Goal: Transaction & Acquisition: Book appointment/travel/reservation

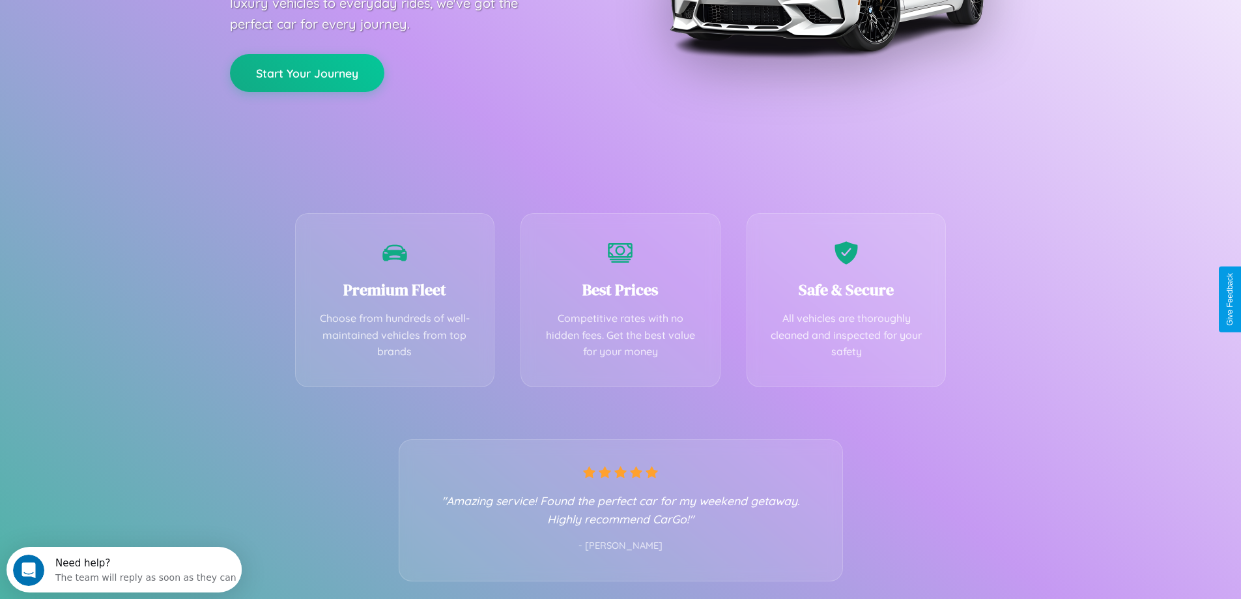
scroll to position [257, 0]
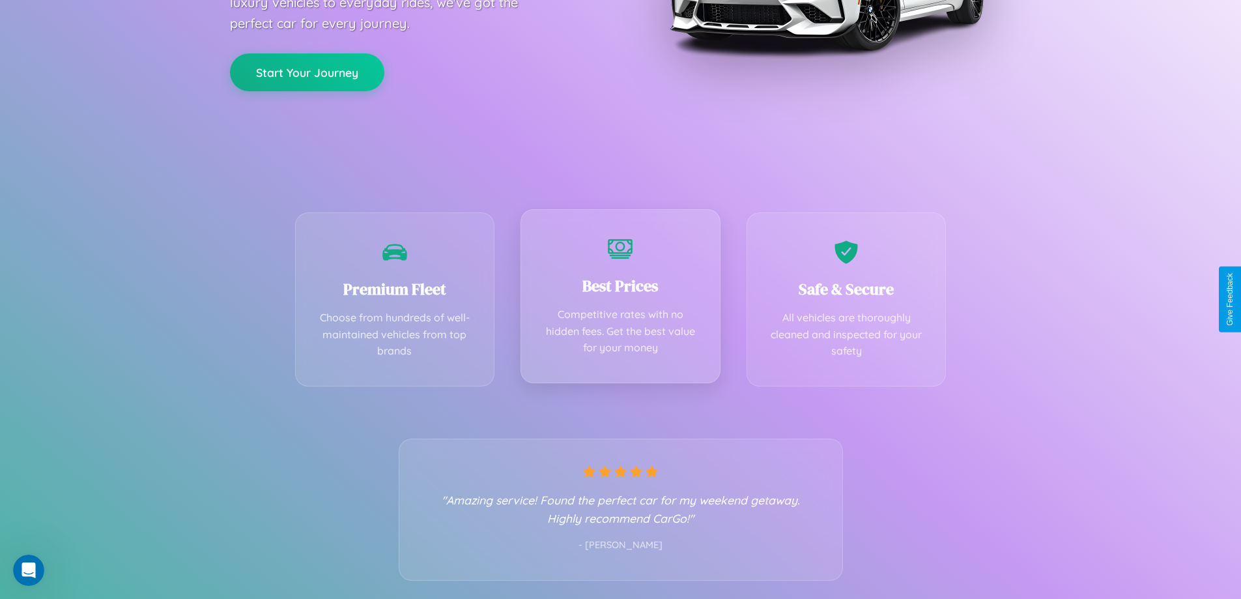
click at [620, 299] on div "Best Prices Competitive rates with no hidden fees. Get the best value for your …" at bounding box center [621, 296] width 200 height 174
click at [307, 71] on button "Start Your Journey" at bounding box center [307, 71] width 154 height 38
click at [307, 70] on button "Start Your Journey" at bounding box center [307, 71] width 154 height 38
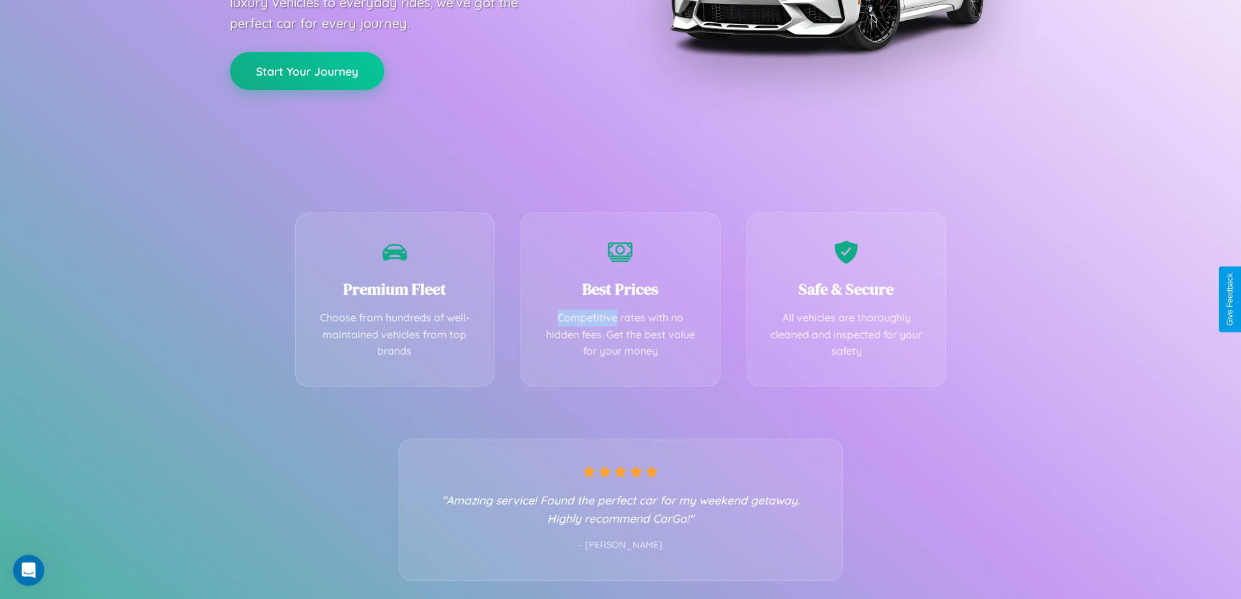
click at [307, 70] on button "Start Your Journey" at bounding box center [307, 71] width 154 height 38
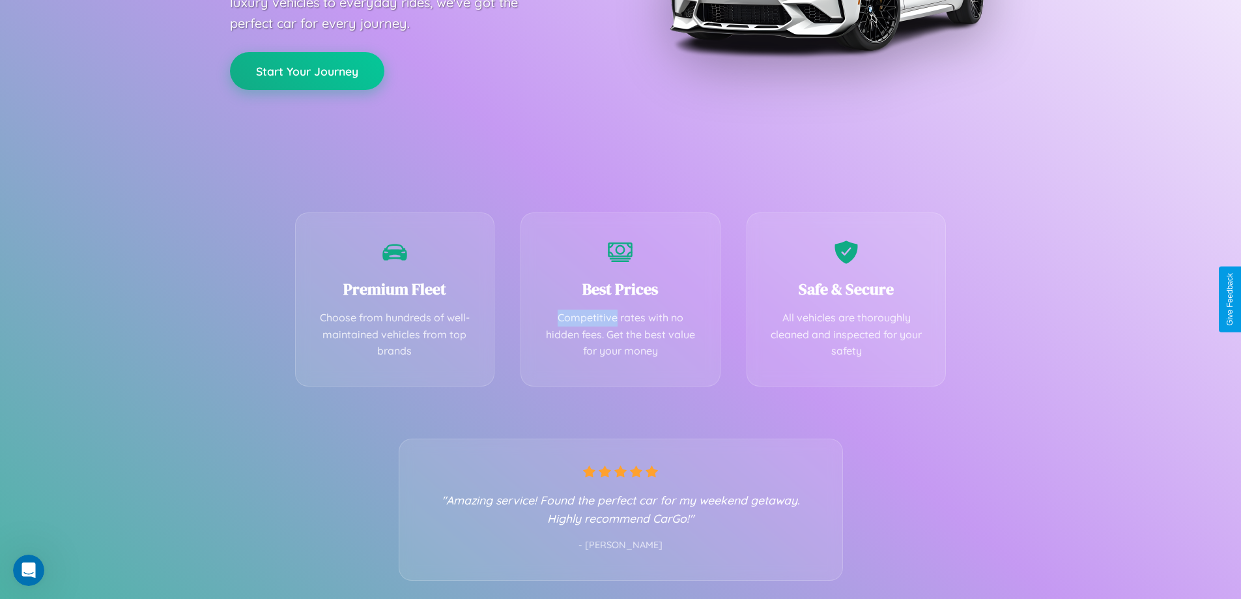
click at [307, 70] on button "Start Your Journey" at bounding box center [307, 71] width 154 height 38
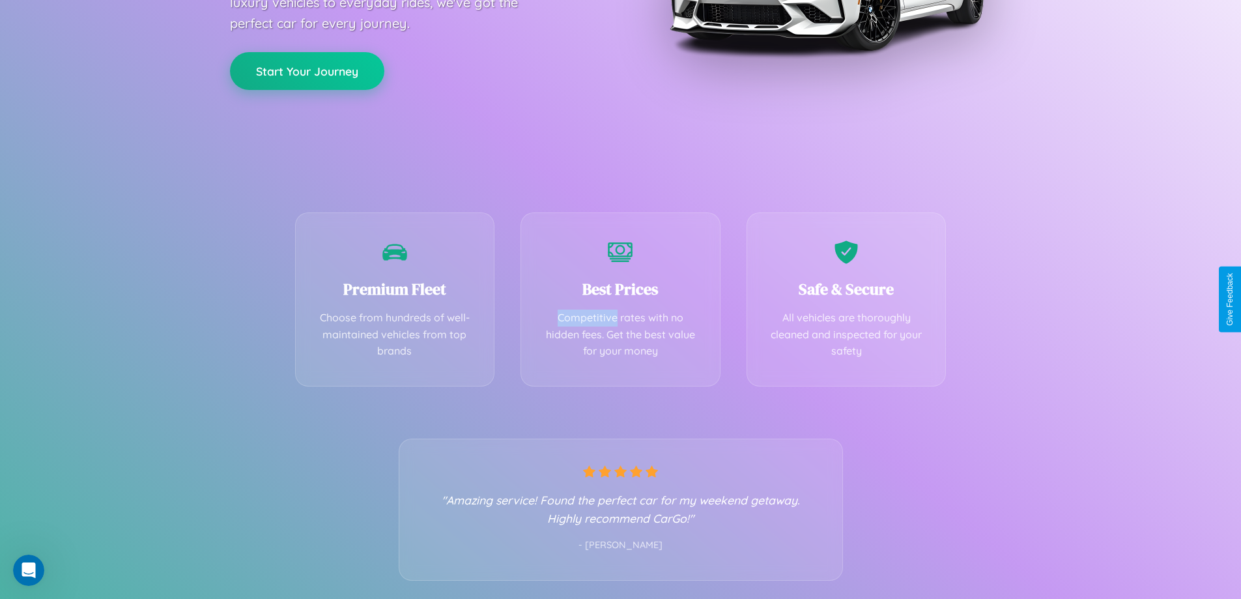
click at [307, 70] on button "Start Your Journey" at bounding box center [307, 71] width 154 height 38
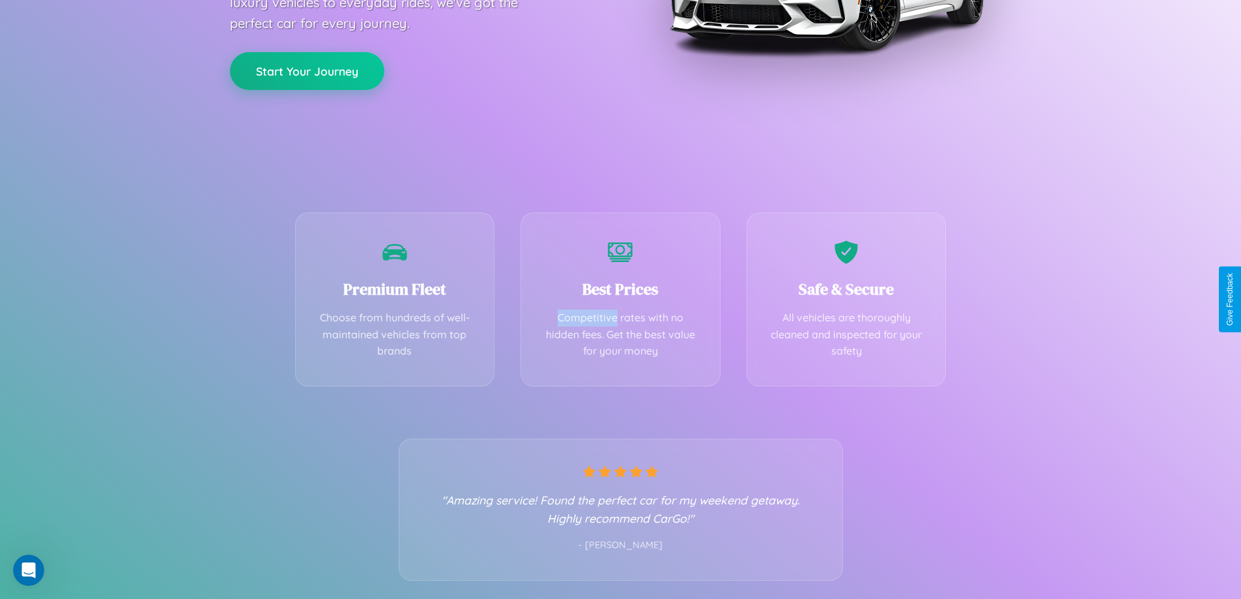
click at [307, 70] on button "Start Your Journey" at bounding box center [307, 71] width 154 height 38
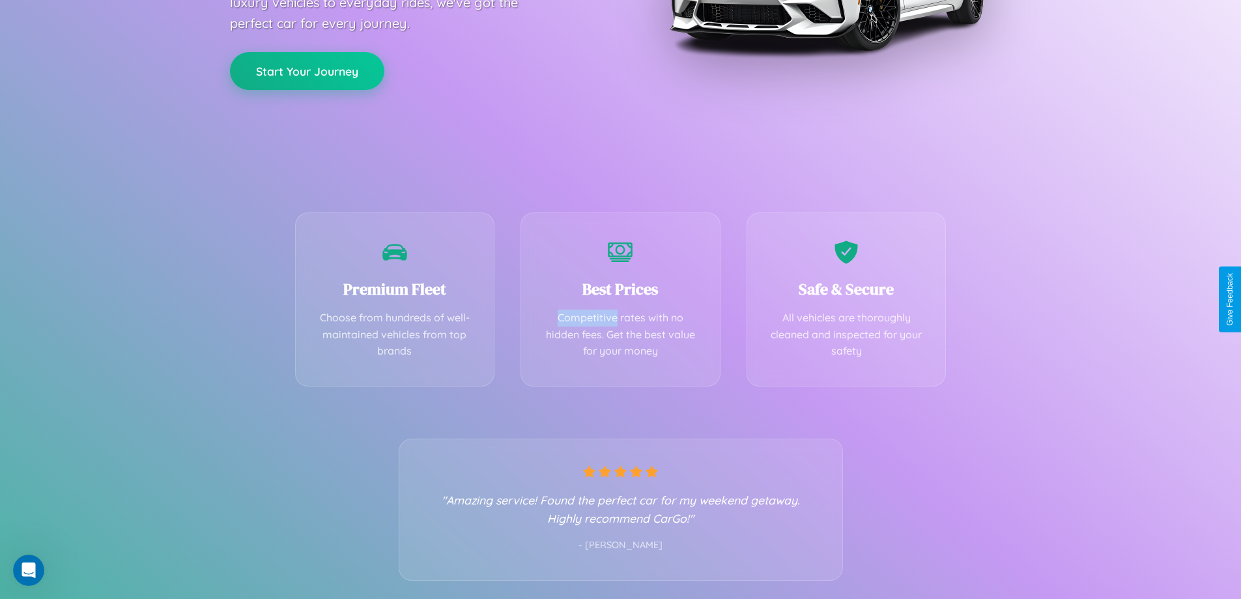
click at [307, 70] on button "Start Your Journey" at bounding box center [307, 71] width 154 height 38
